Goal: Information Seeking & Learning: Learn about a topic

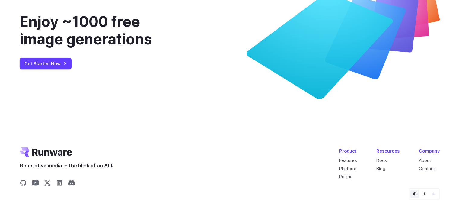
scroll to position [2338, 0]
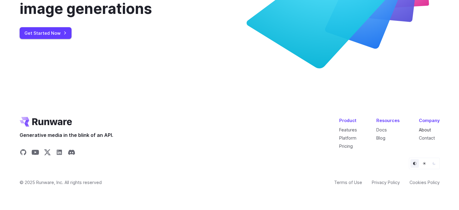
click at [424, 129] on link "About" at bounding box center [425, 129] width 12 height 5
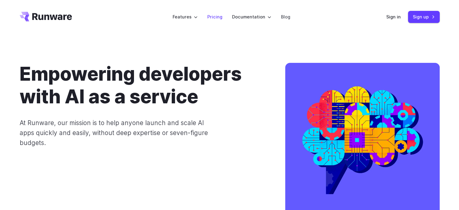
click at [220, 15] on link "Pricing" at bounding box center [214, 16] width 15 height 7
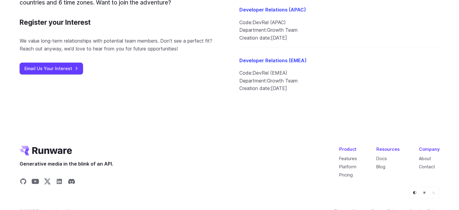
scroll to position [743, 0]
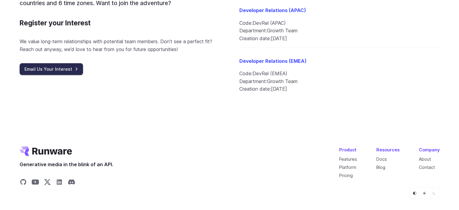
click at [38, 69] on link "Email Us Your Interest" at bounding box center [51, 69] width 63 height 12
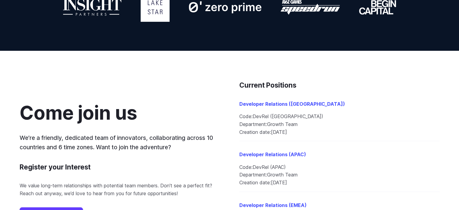
scroll to position [592, 0]
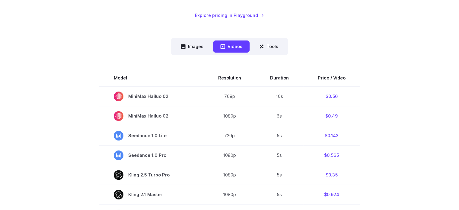
scroll to position [151, 0]
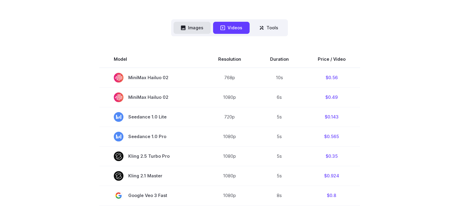
click at [194, 27] on button "Images" at bounding box center [192, 28] width 37 height 12
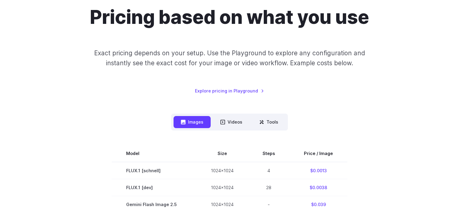
scroll to position [0, 0]
